Goal: Transaction & Acquisition: Purchase product/service

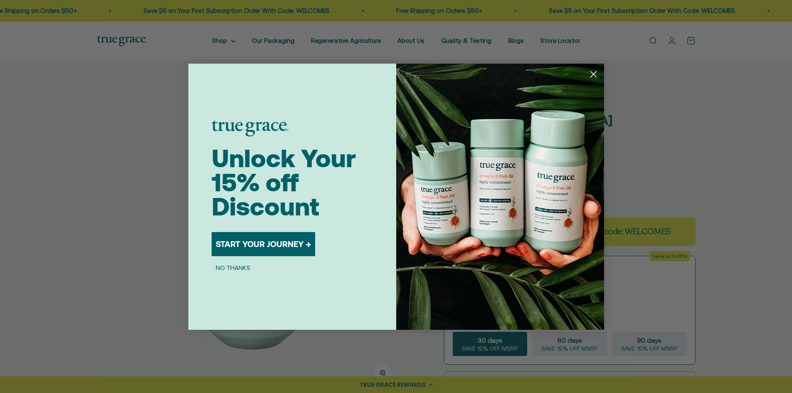
click at [592, 74] on circle "Close dialog" at bounding box center [593, 74] width 14 height 14
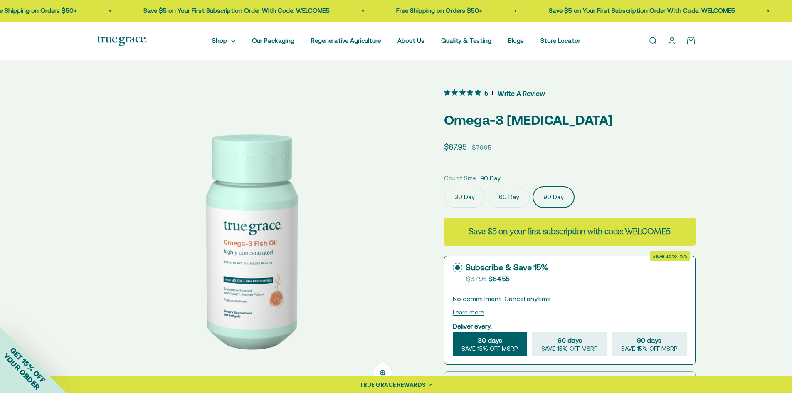
click at [456, 267] on circle at bounding box center [457, 267] width 5 height 5
click at [453, 267] on input "Subscribe & Save 15% Original price strikethrough: $67.95 , Discounted price: $…" at bounding box center [452, 267] width 0 height 0
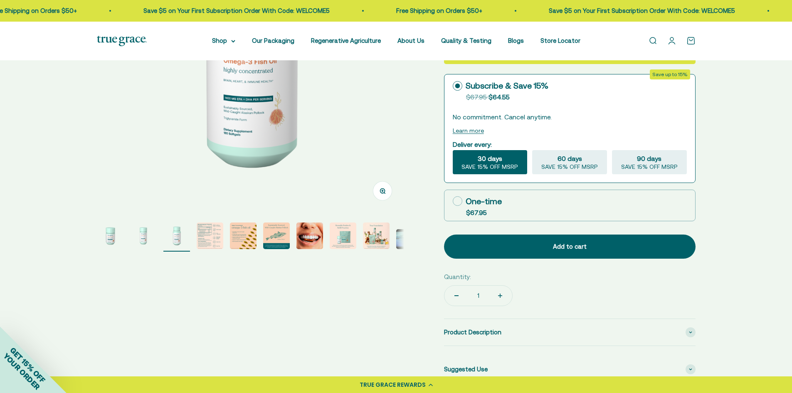
scroll to position [178, 0]
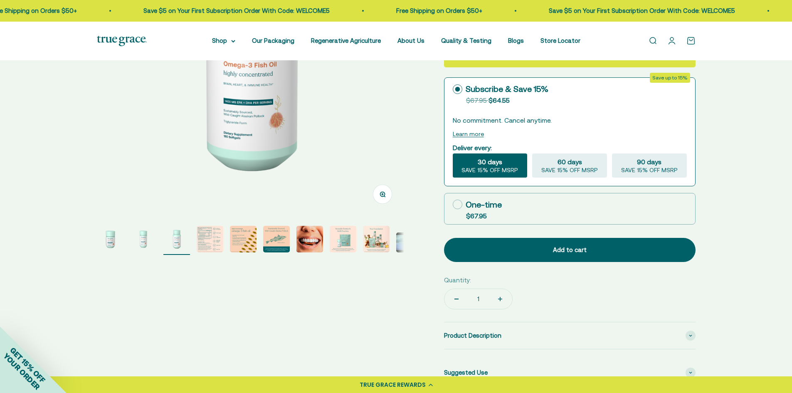
click at [457, 203] on icon at bounding box center [458, 205] width 10 height 10
click at [453, 204] on input "One-time $67.95" at bounding box center [452, 204] width 0 height 0
radio input "true"
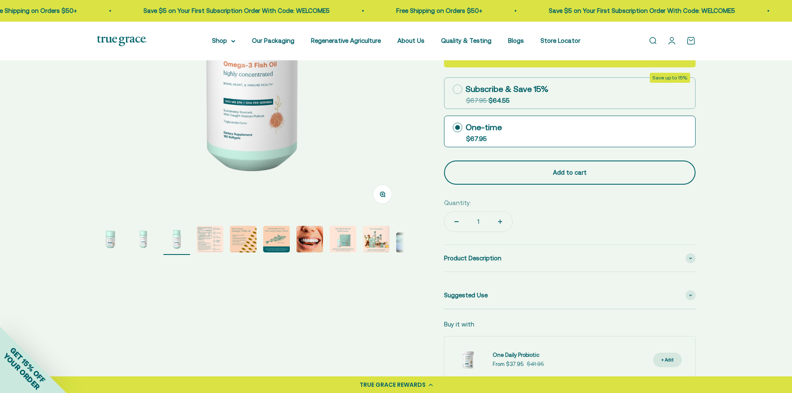
click at [562, 172] on div "Add to cart" at bounding box center [570, 173] width 218 height 10
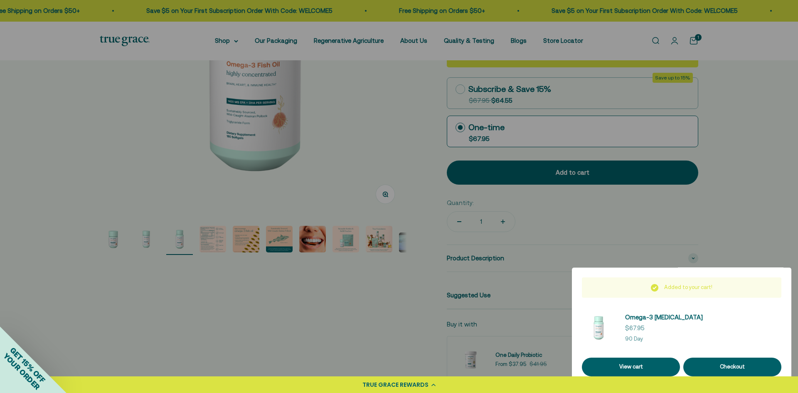
click at [674, 42] on div at bounding box center [399, 196] width 798 height 393
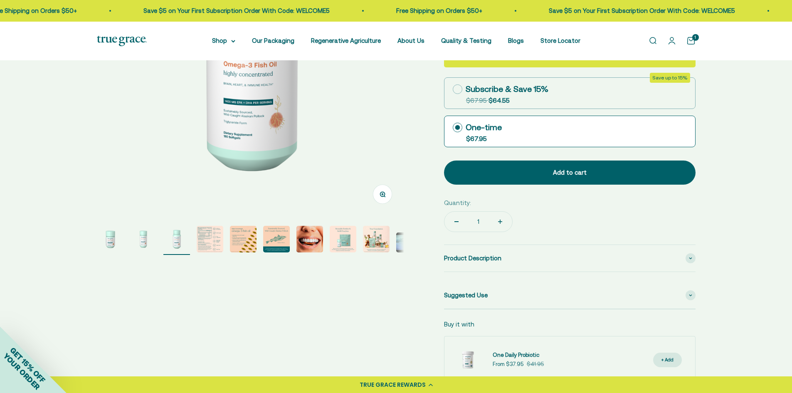
click at [674, 43] on link "Open account page" at bounding box center [671, 40] width 9 height 9
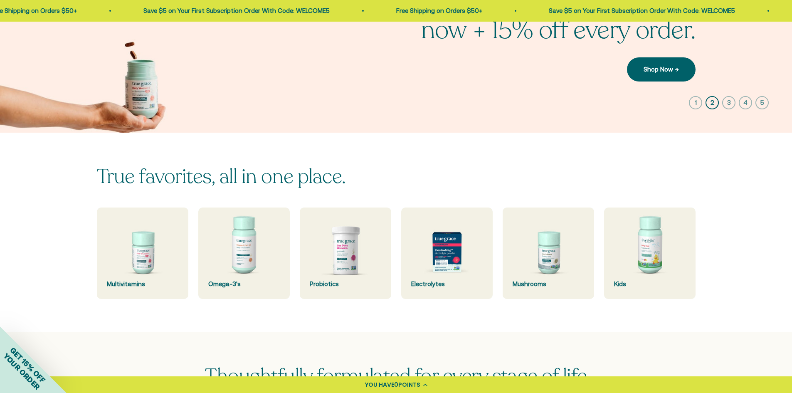
scroll to position [125, 0]
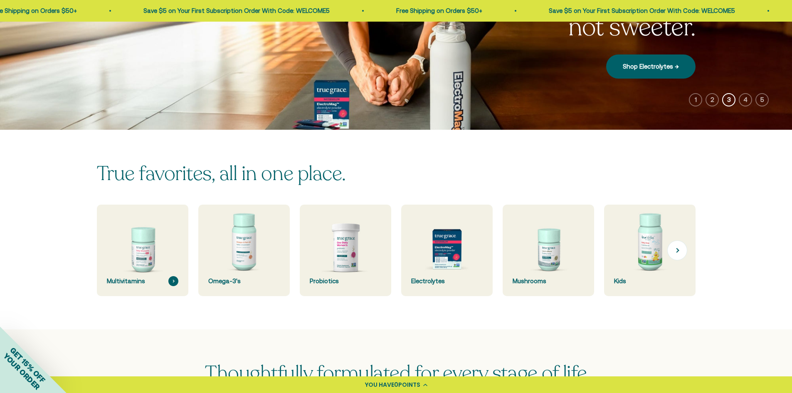
click at [135, 265] on img at bounding box center [142, 250] width 97 height 97
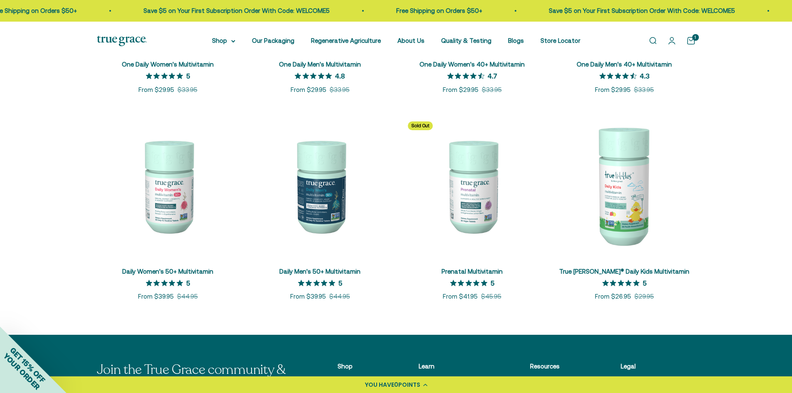
scroll to position [323, 0]
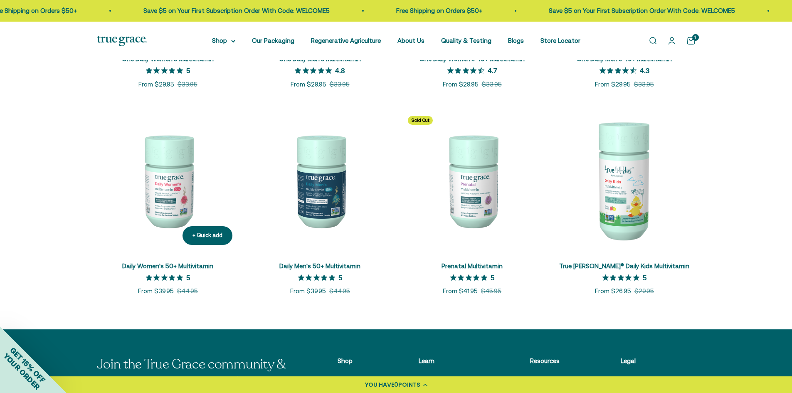
click at [162, 202] on img at bounding box center [168, 180] width 142 height 142
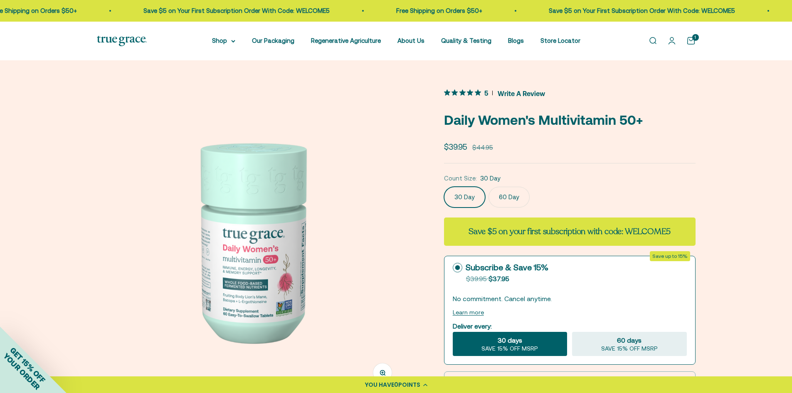
click at [511, 197] on label "60 Day" at bounding box center [509, 197] width 41 height 21
click at [444, 187] on input "60 Day" at bounding box center [444, 186] width 0 height 0
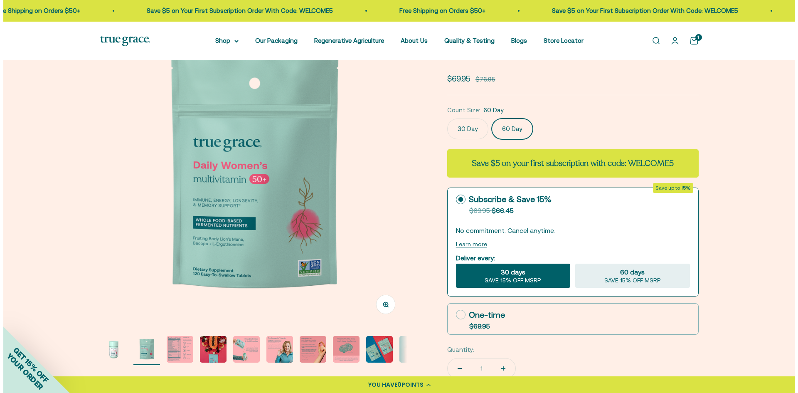
scroll to position [72, 0]
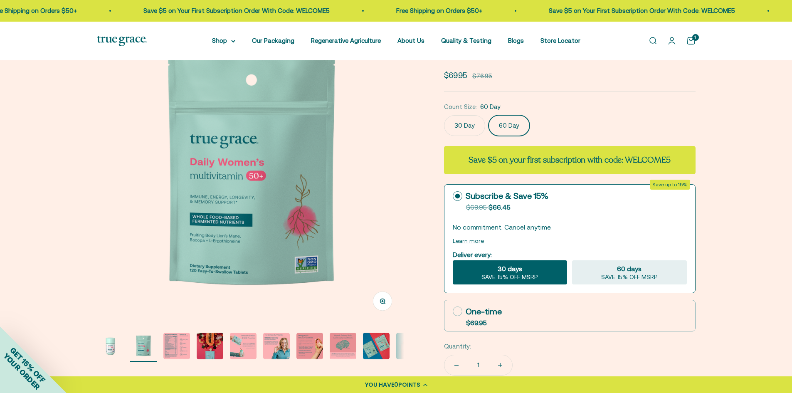
click at [457, 314] on icon at bounding box center [458, 311] width 10 height 10
click at [453, 311] on input "One-time $69.95" at bounding box center [452, 311] width 0 height 0
radio input "true"
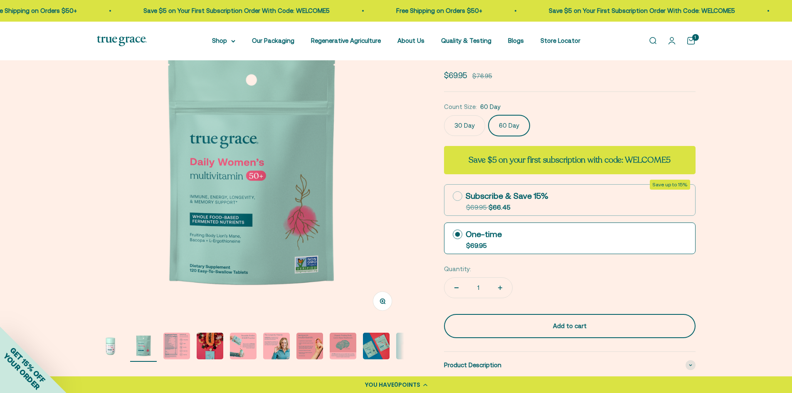
click at [560, 327] on div "Add to cart" at bounding box center [570, 326] width 218 height 10
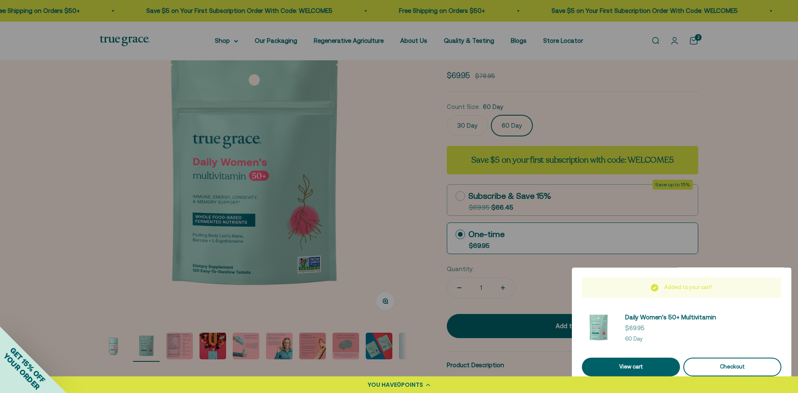
click at [736, 367] on div "Checkout" at bounding box center [733, 367] width 78 height 9
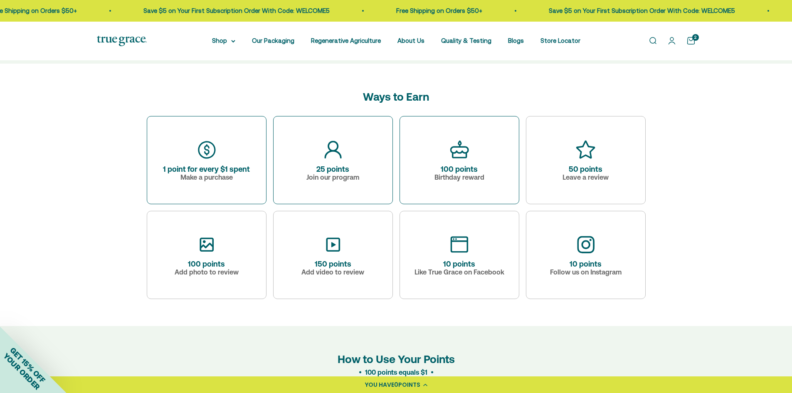
scroll to position [369, 0]
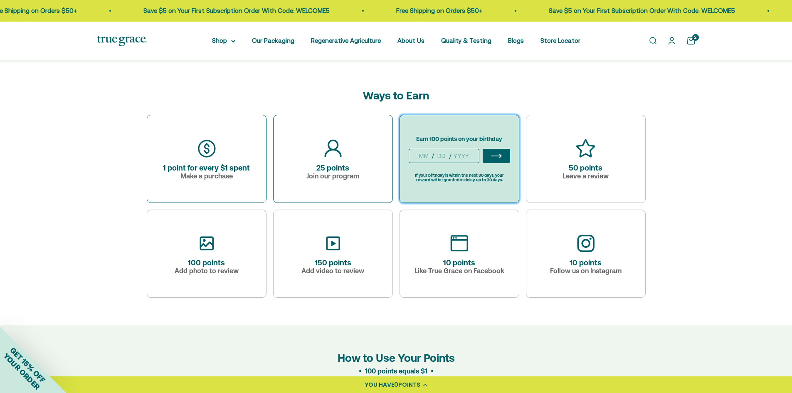
click at [477, 153] on div "/ /" at bounding box center [444, 156] width 71 height 14
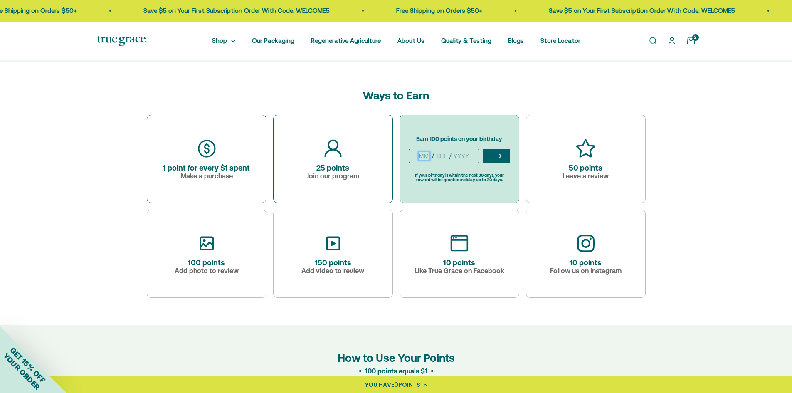
click at [420, 157] on input "month" at bounding box center [424, 155] width 11 height 7
type input "12"
type input "19"
type input "1900"
click at [446, 153] on input "19" at bounding box center [441, 155] width 11 height 7
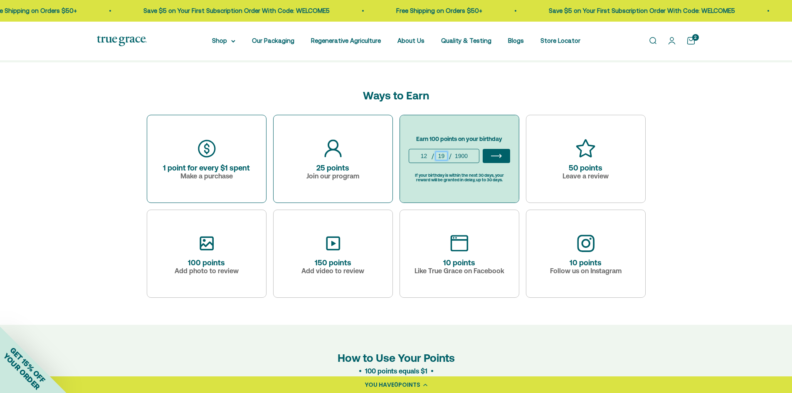
type input "1"
type input "10"
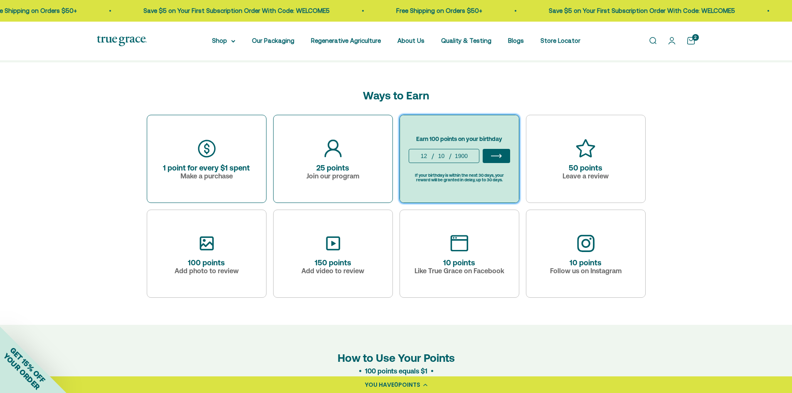
click at [471, 157] on div "12 / 10 / 1900" at bounding box center [444, 156] width 71 height 14
click at [471, 155] on div "12 / 10 / 1900" at bounding box center [444, 156] width 71 height 14
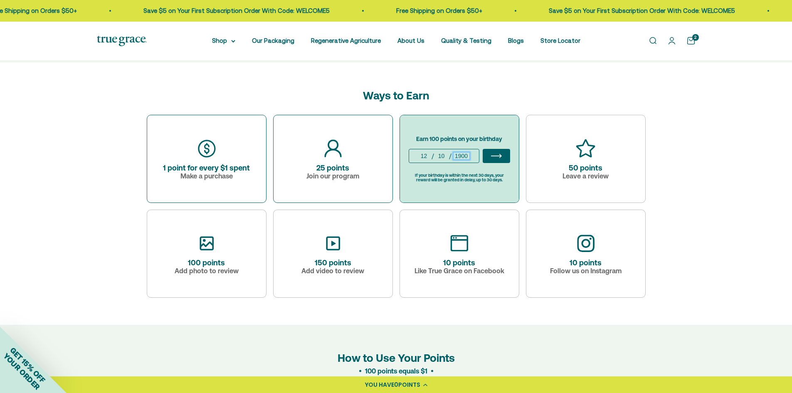
drag, startPoint x: 455, startPoint y: 156, endPoint x: 472, endPoint y: 156, distance: 16.2
click at [472, 156] on div "12 / 10 / 1900" at bounding box center [444, 156] width 71 height 14
type input "1959"
click at [495, 152] on icon "ArrowIcon" at bounding box center [496, 155] width 11 height 9
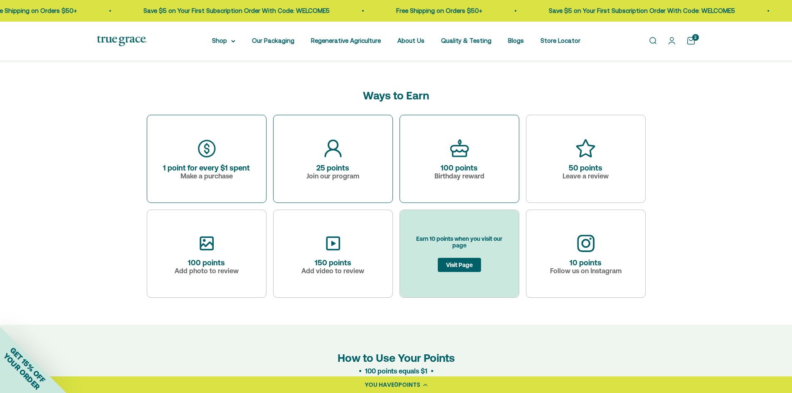
click at [450, 264] on button "Visit Page" at bounding box center [459, 265] width 43 height 14
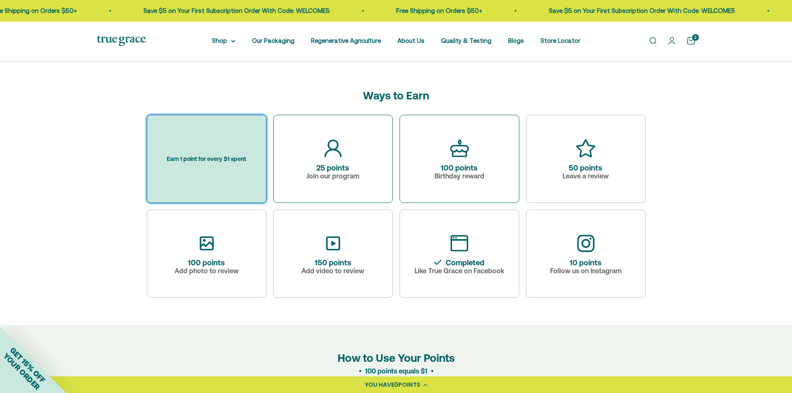
click at [218, 171] on div "Earn 1 point for every $1 spent" at bounding box center [206, 158] width 119 height 87
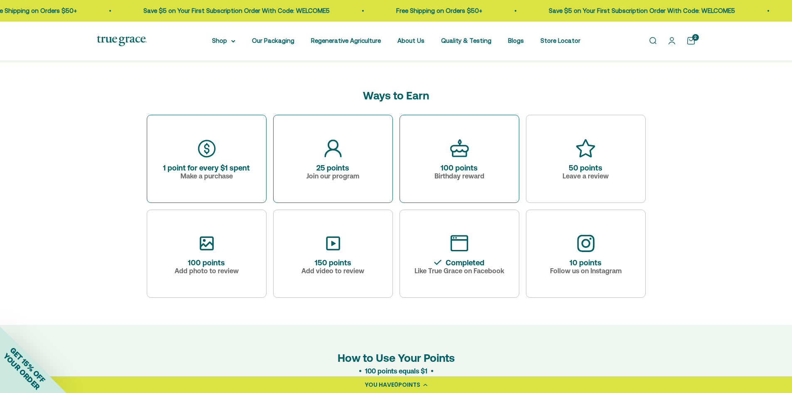
click at [235, 88] on div "Ways to Earn 1 point for every $1 spent Make a purchase 25 points Join our prog…" at bounding box center [396, 193] width 499 height 262
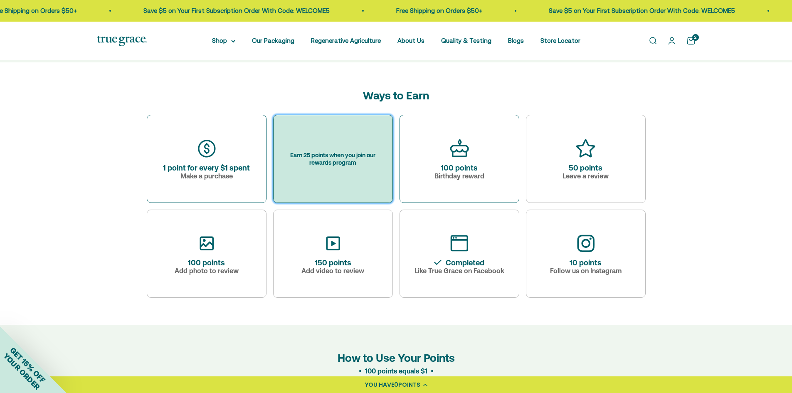
click at [339, 162] on div "Earn 25 points when you join our rewards program" at bounding box center [333, 158] width 91 height 15
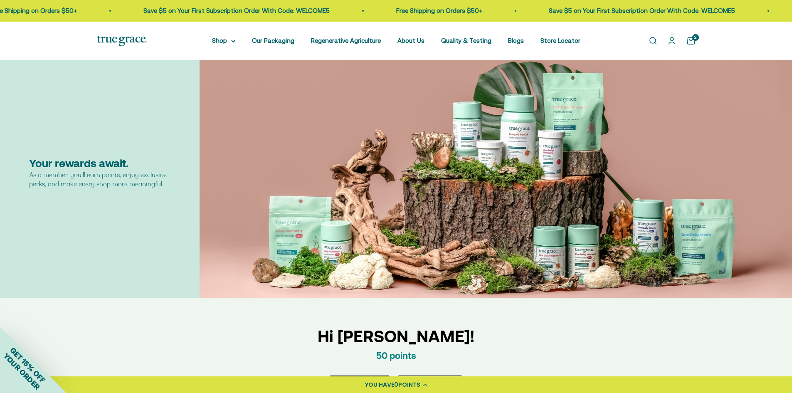
scroll to position [0, 0]
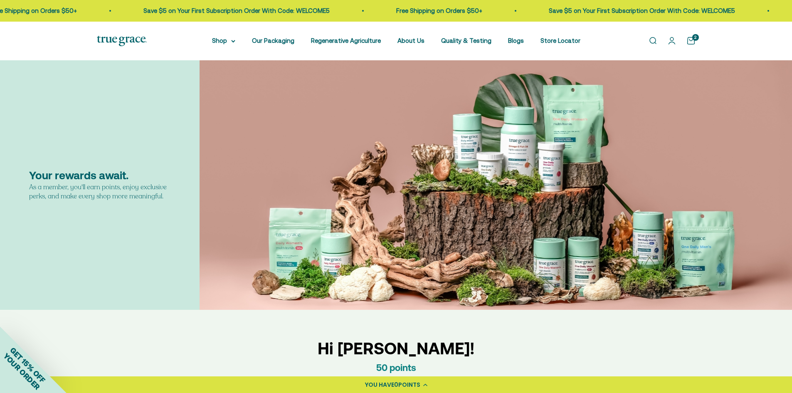
click at [689, 38] on link "Open cart 2" at bounding box center [691, 40] width 9 height 9
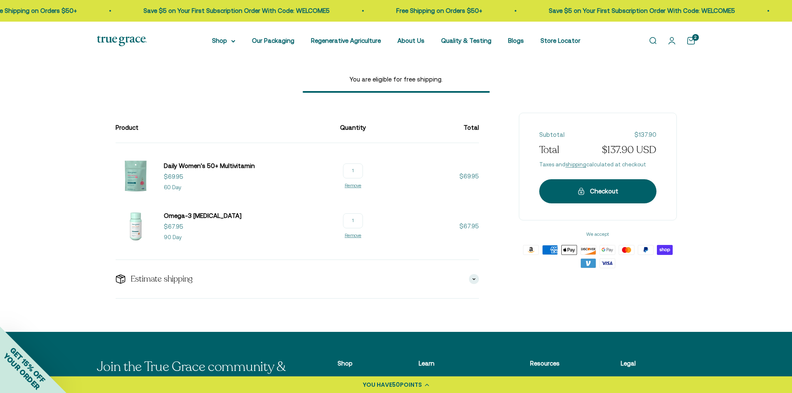
scroll to position [44, 0]
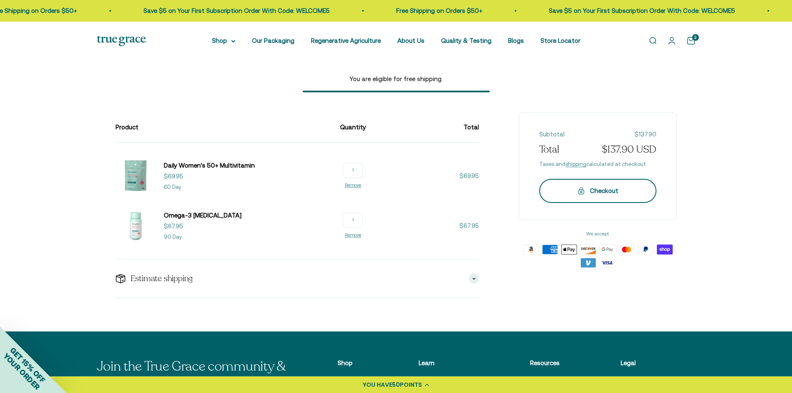
click at [599, 190] on div "Checkout" at bounding box center [598, 191] width 84 height 10
